Goal: Task Accomplishment & Management: Manage account settings

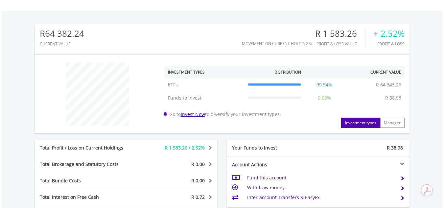
scroll to position [197, 0]
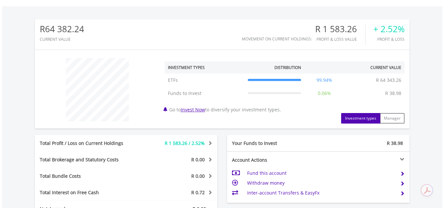
click at [211, 142] on span at bounding box center [209, 143] width 6 height 5
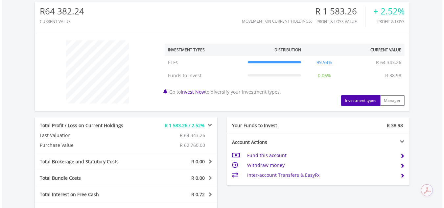
scroll to position [230, 0]
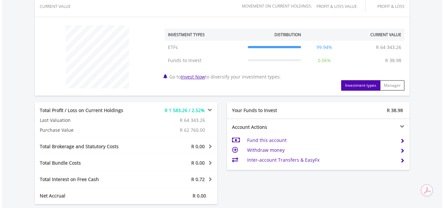
click at [209, 145] on span at bounding box center [209, 146] width 6 height 5
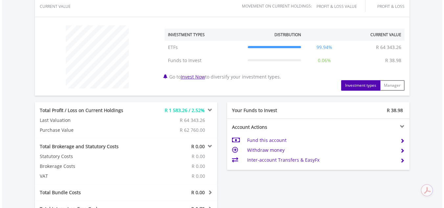
click at [209, 145] on span at bounding box center [209, 146] width 6 height 5
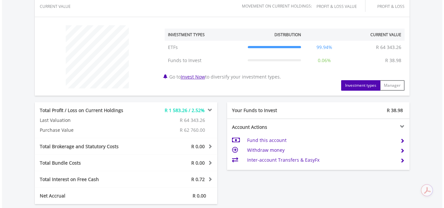
click at [210, 178] on span at bounding box center [209, 179] width 6 height 5
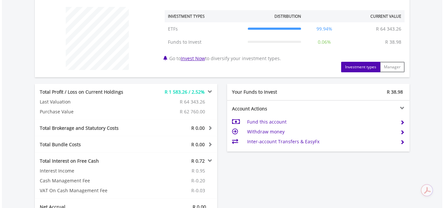
scroll to position [263, 0]
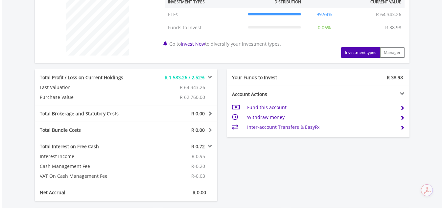
click at [209, 146] on span at bounding box center [209, 146] width 6 height 5
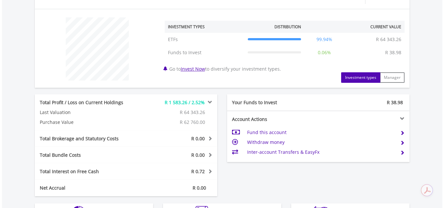
scroll to position [236, 0]
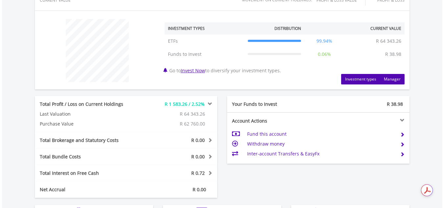
click at [392, 80] on button "Manager" at bounding box center [392, 79] width 25 height 11
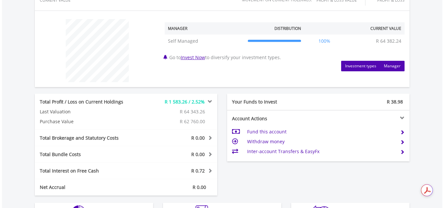
click at [360, 63] on button "Investment types" at bounding box center [360, 66] width 39 height 11
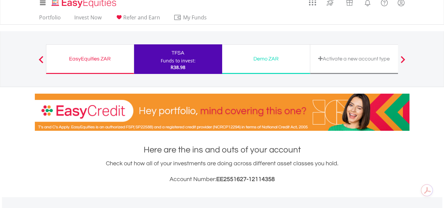
scroll to position [0, 0]
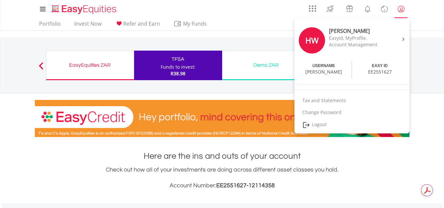
click at [405, 9] on link "My Profile" at bounding box center [401, 9] width 17 height 14
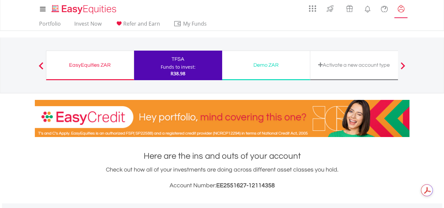
click at [405, 9] on link "My Profile" at bounding box center [401, 9] width 17 height 14
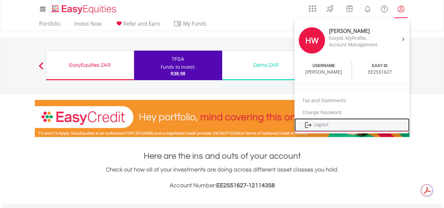
click at [316, 124] on link "Logout" at bounding box center [351, 124] width 115 height 13
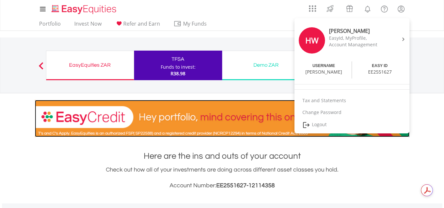
click at [316, 124] on img at bounding box center [222, 118] width 375 height 37
